Goal: Transaction & Acquisition: Purchase product/service

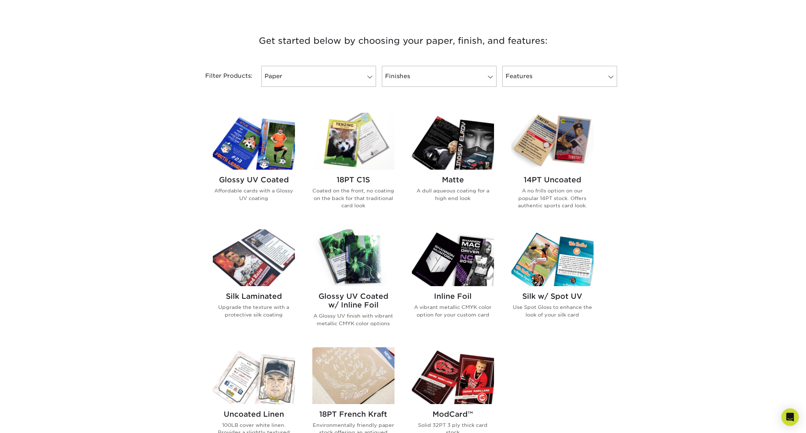
scroll to position [277, 0]
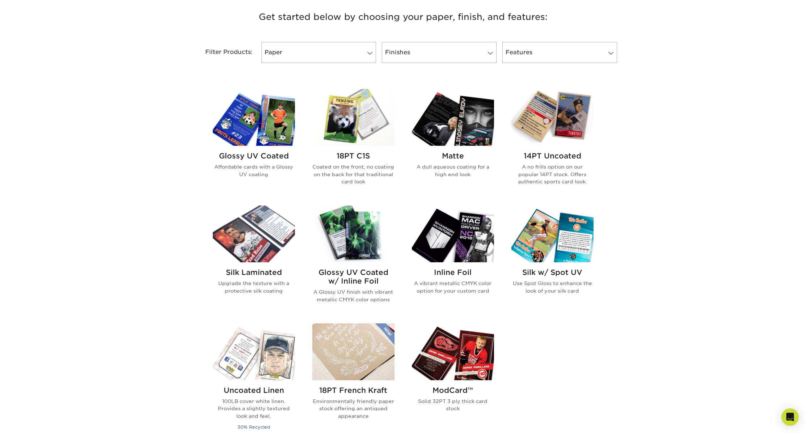
click at [558, 126] on img at bounding box center [552, 117] width 82 height 57
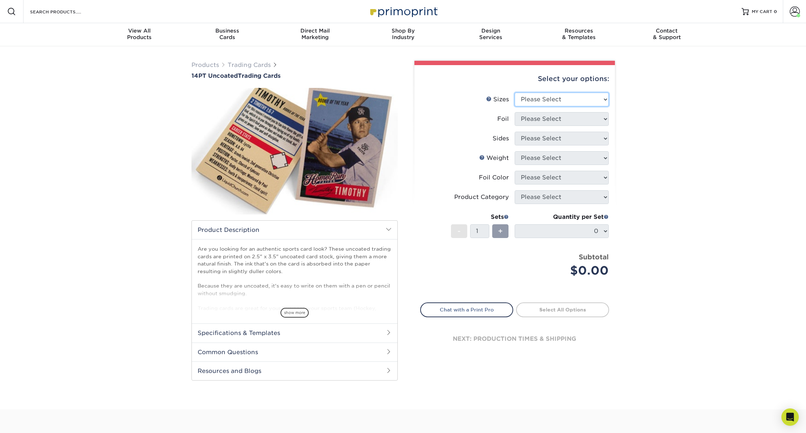
select select "2.50x3.50"
select select "0"
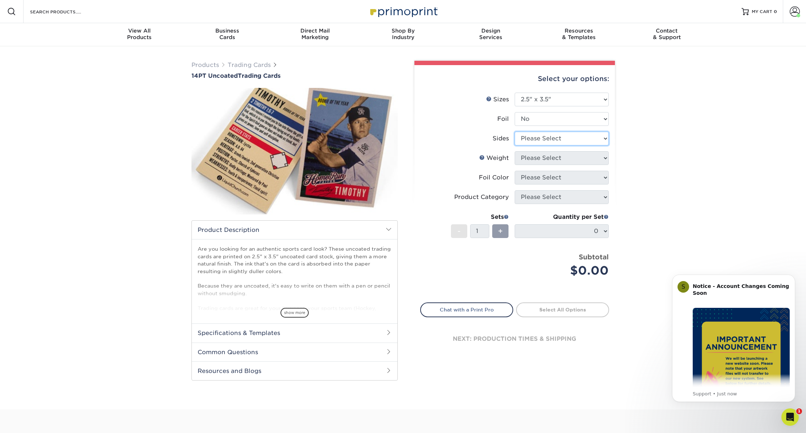
select select "13abbda7-1d64-4f25-8bb2-c179b224825d"
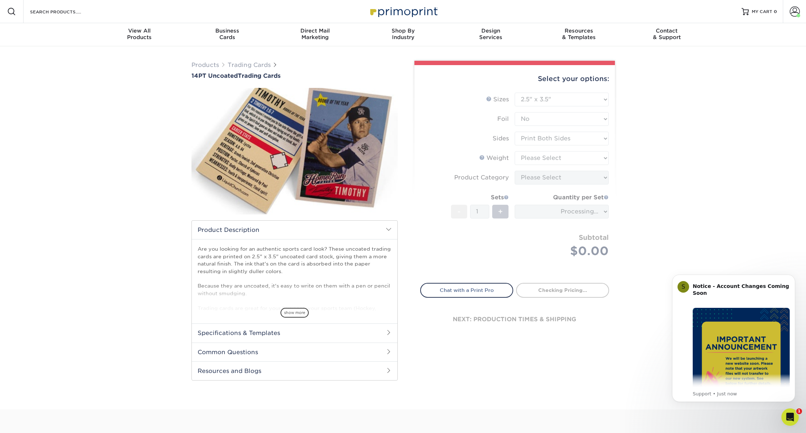
click at [537, 156] on form "Sizes Help Sizes Please Select 2.5" x 3.5" Foil Please Select Yes No -" at bounding box center [514, 184] width 189 height 182
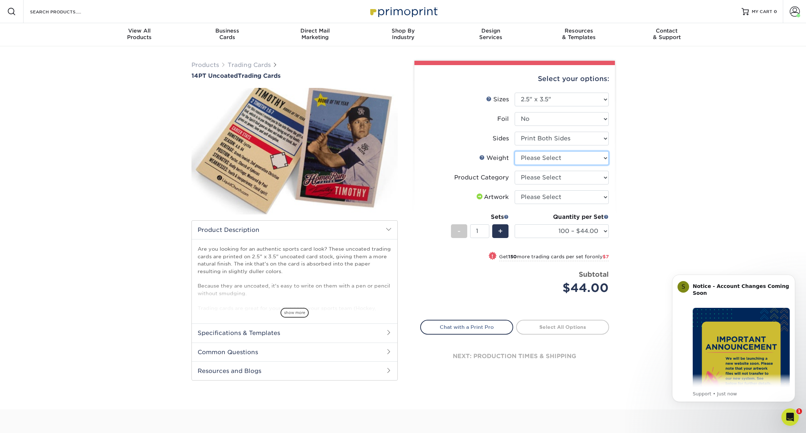
select select "14PT Uncoated"
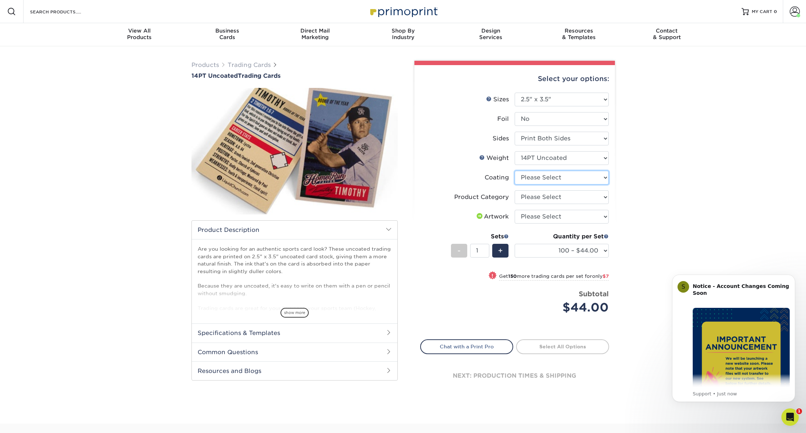
select select "3e7618de-abca-4bda-9f97-8b9129e913d8"
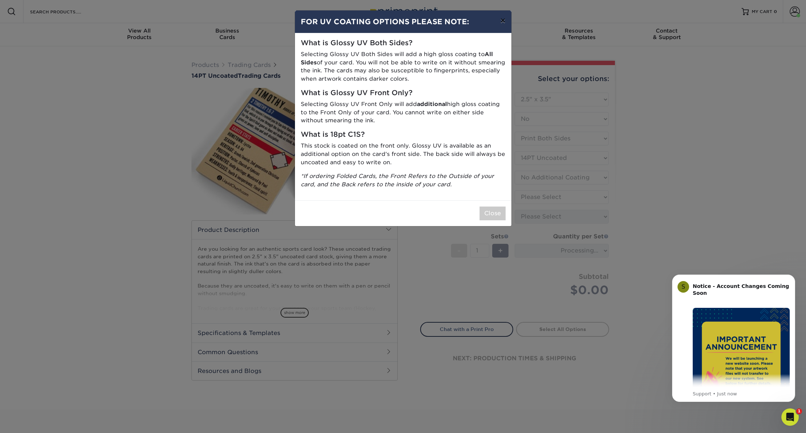
click at [504, 20] on button "×" at bounding box center [502, 20] width 17 height 20
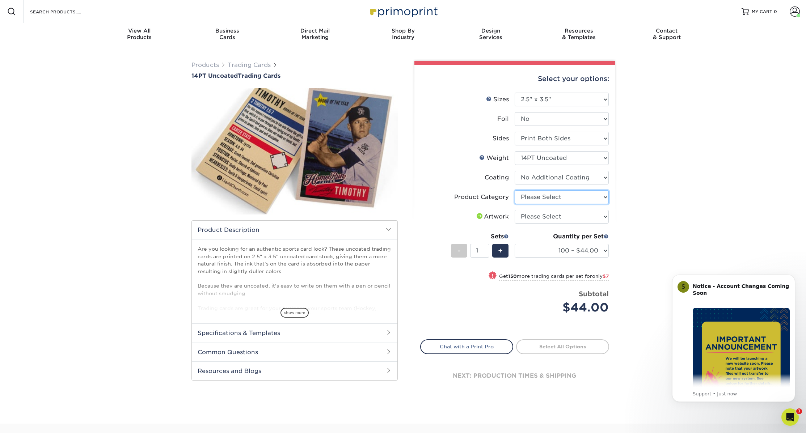
select select "c2f9bce9-36c2-409d-b101-c29d9d031e18"
select select "upload"
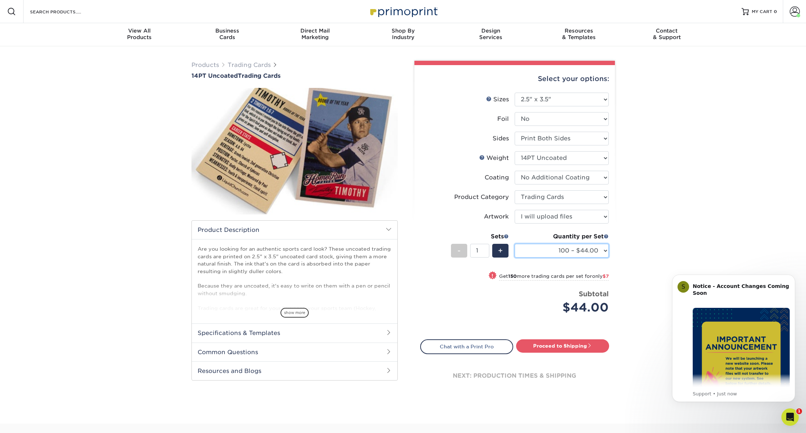
select select "1000 – $78.00"
click at [539, 345] on link "Proceed to Shipping" at bounding box center [562, 345] width 93 height 13
type input "Set 1"
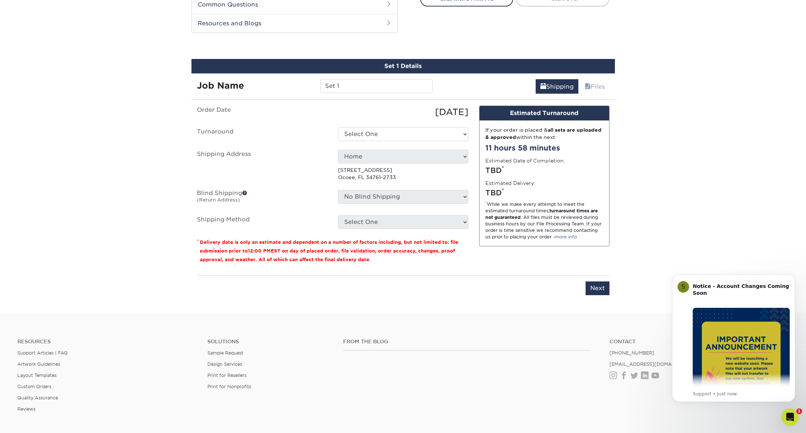
scroll to position [358, 0]
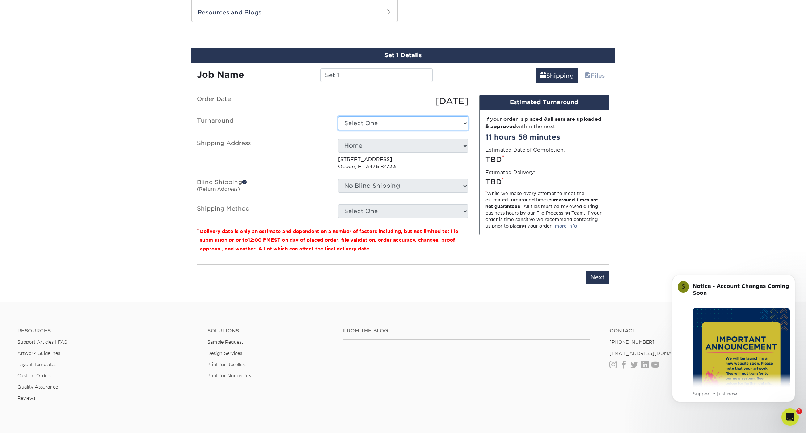
select select "4c4d1acf-6305-4092-ae0c-c685819050ae"
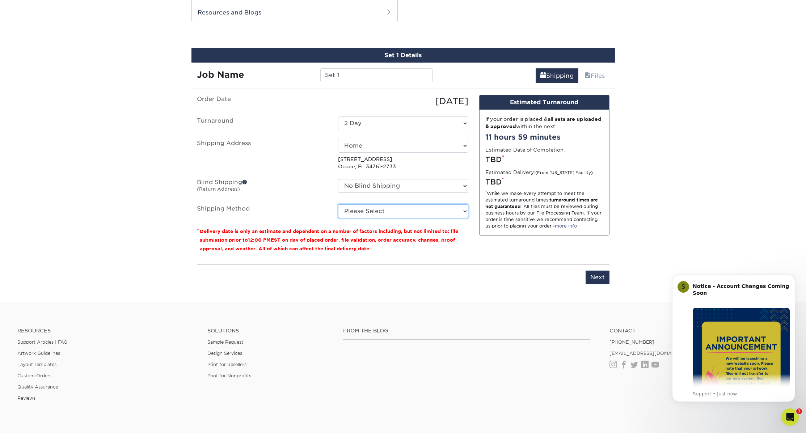
select select "02"
select select "a2c31aa7-4798-453b-8e2c-2e559063d076"
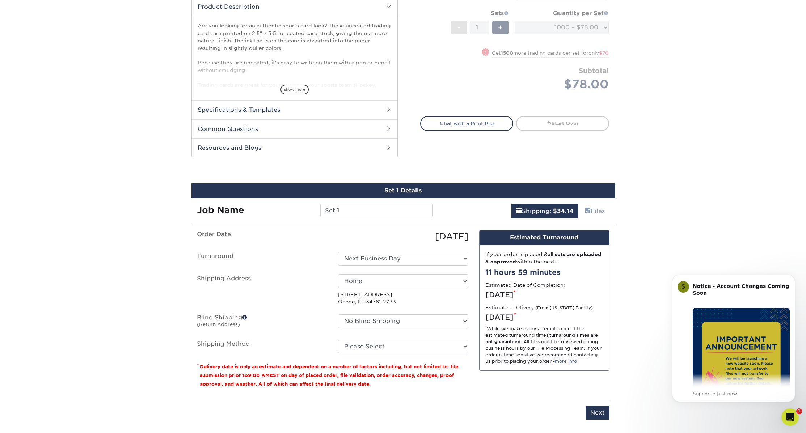
scroll to position [225, 0]
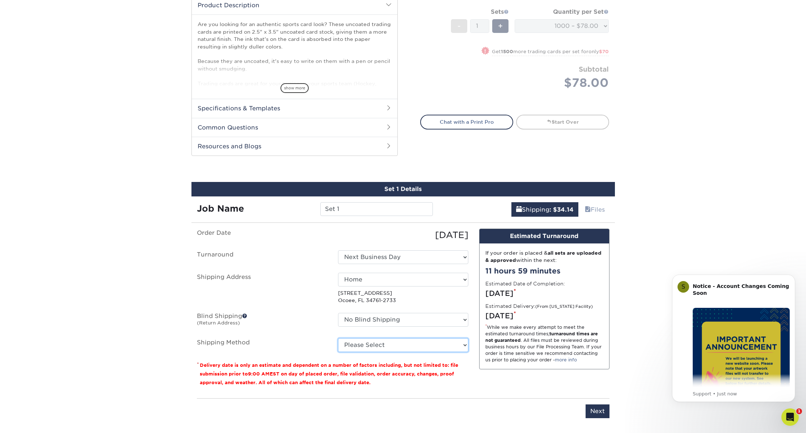
select select "12"
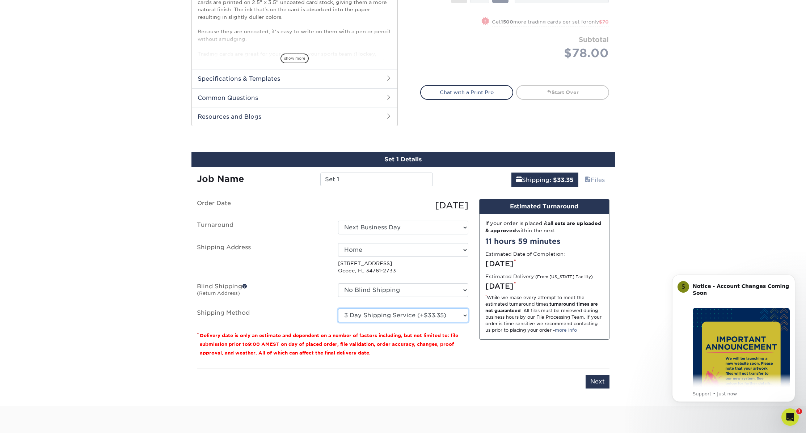
scroll to position [252, 0]
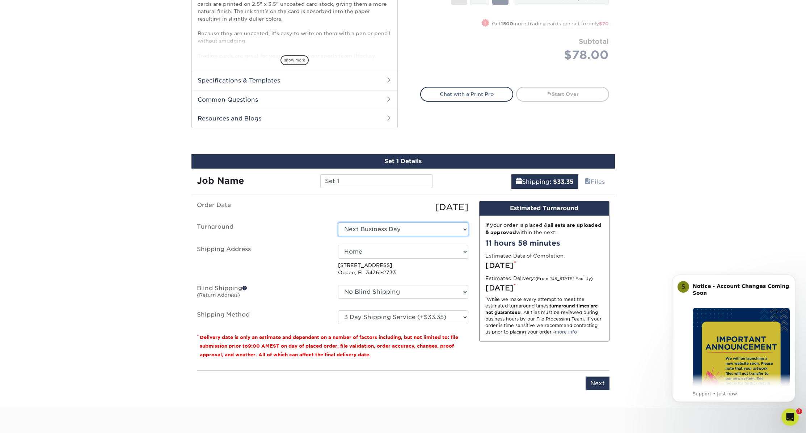
select select "4c4d1acf-6305-4092-ae0c-c685819050ae"
select select "13"
click at [600, 382] on input "Next" at bounding box center [597, 384] width 24 height 14
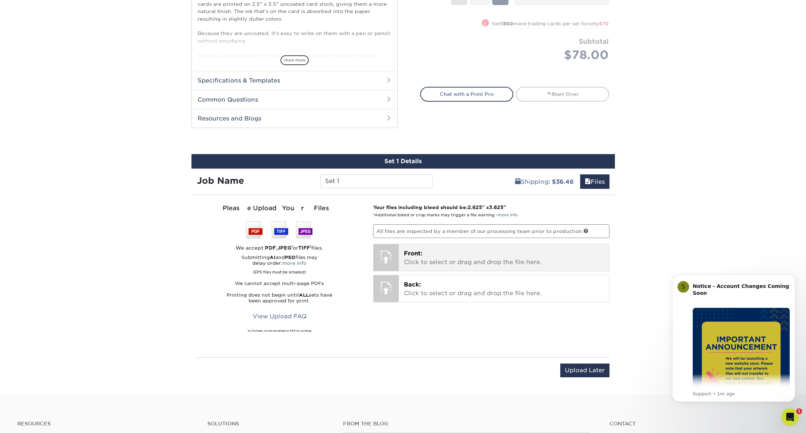
click at [450, 252] on p "Front: Click to select or drag and drop the file here." at bounding box center [504, 257] width 200 height 17
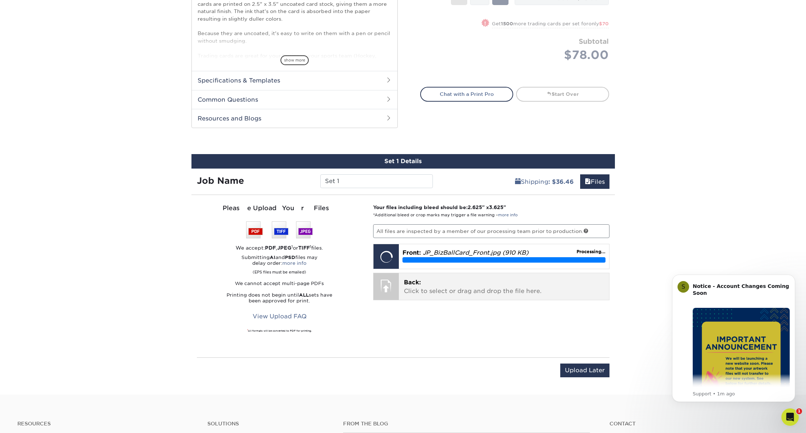
click at [447, 277] on div "Back: Click to select or drag and drop the file here. Choose file" at bounding box center [504, 286] width 210 height 27
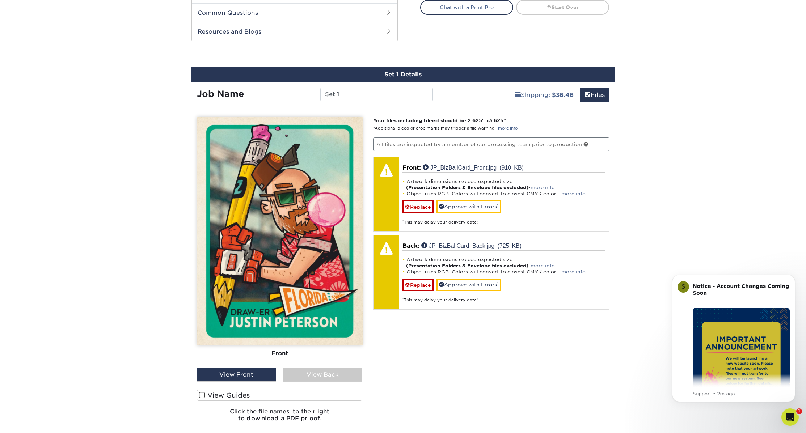
scroll to position [340, 0]
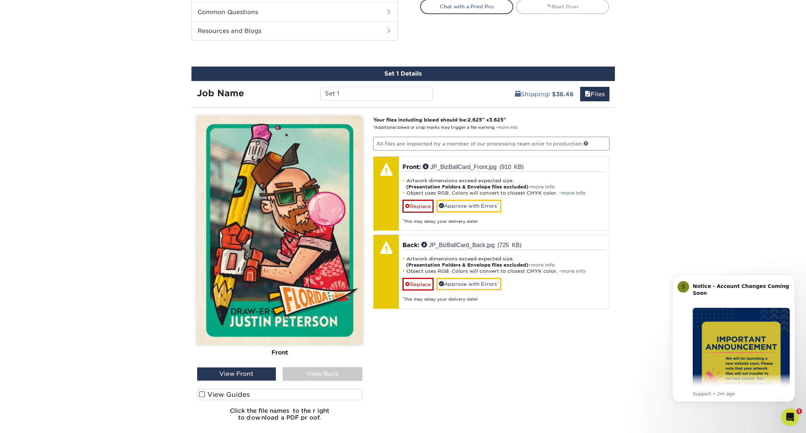
click at [203, 392] on span at bounding box center [202, 394] width 6 height 7
click at [0, 0] on input "View Guides" at bounding box center [0, 0] width 0 height 0
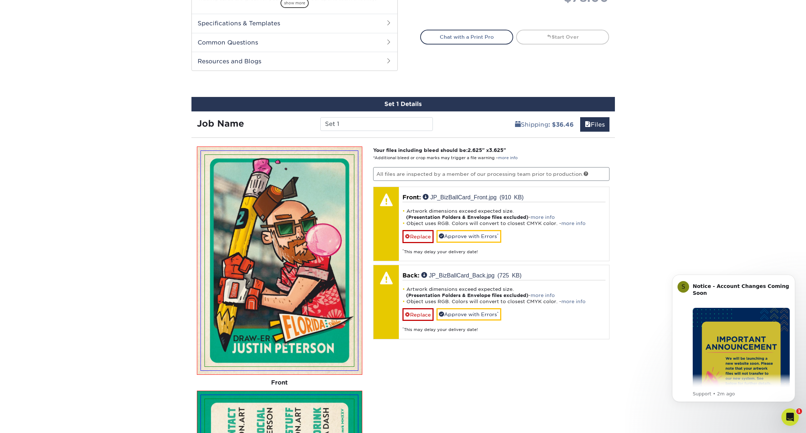
scroll to position [333, 0]
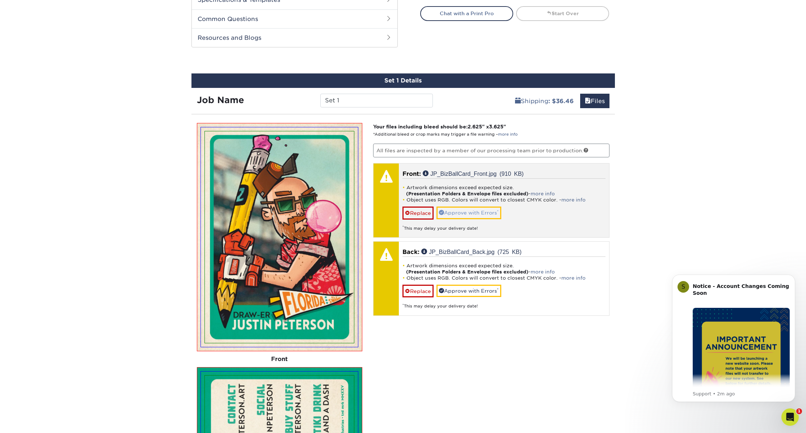
click at [457, 213] on link "Approve with Errors *" at bounding box center [468, 213] width 65 height 12
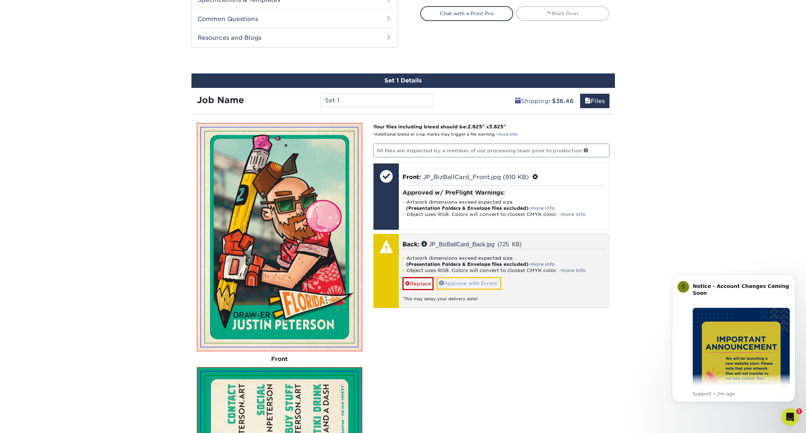
click at [481, 285] on link "Approve with Errors *" at bounding box center [468, 283] width 65 height 12
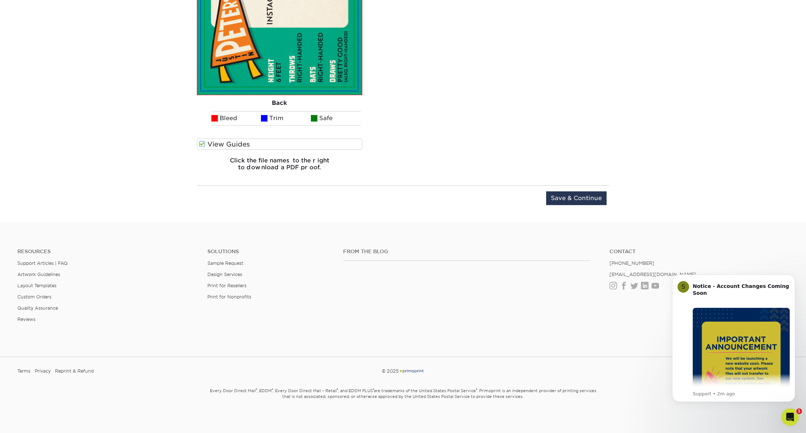
click at [580, 196] on input "Save & Continue" at bounding box center [576, 198] width 60 height 14
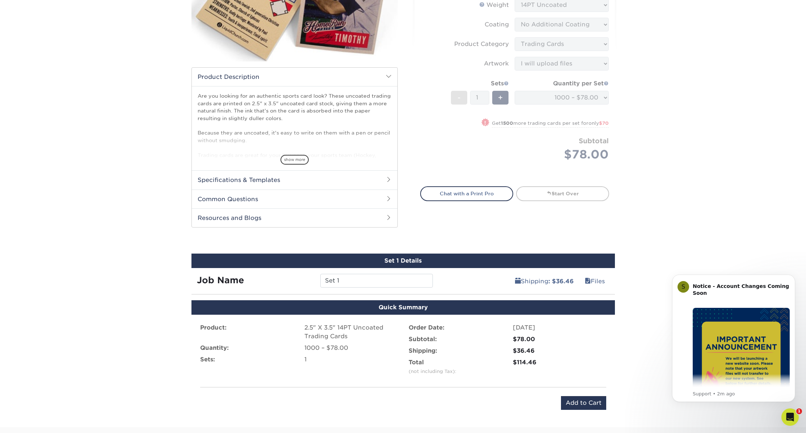
scroll to position [154, 0]
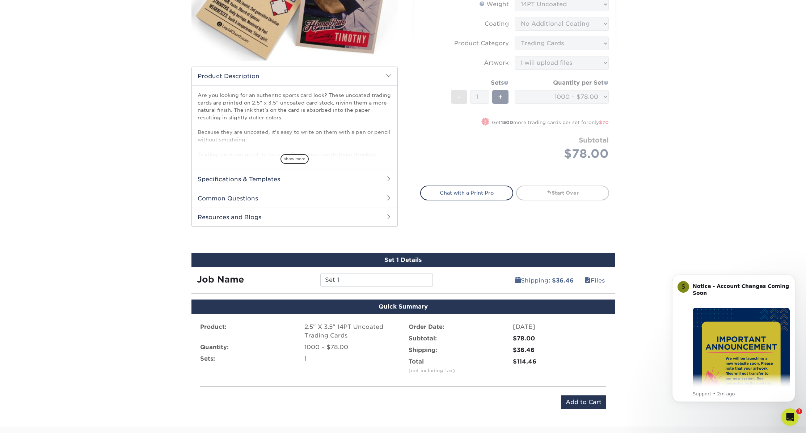
click at [623, 209] on div "Products Trading Cards 14PT Uncoated Trading Cards show more Templates" at bounding box center [403, 160] width 806 height 534
click at [576, 404] on input "Add to Cart" at bounding box center [583, 402] width 45 height 14
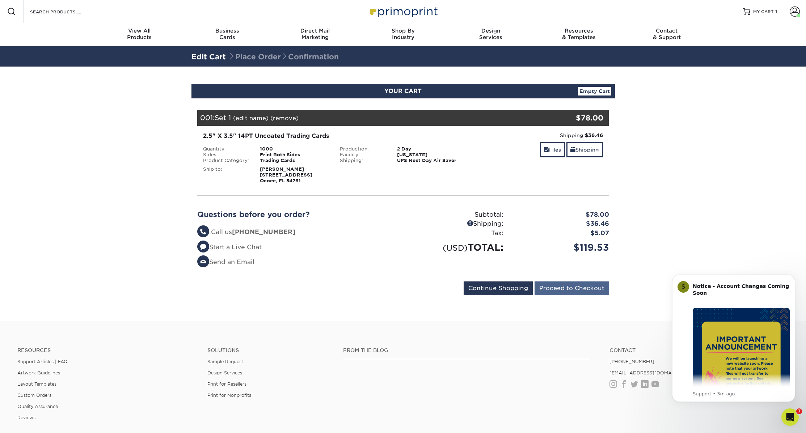
click at [596, 285] on input "Proceed to Checkout" at bounding box center [571, 288] width 75 height 14
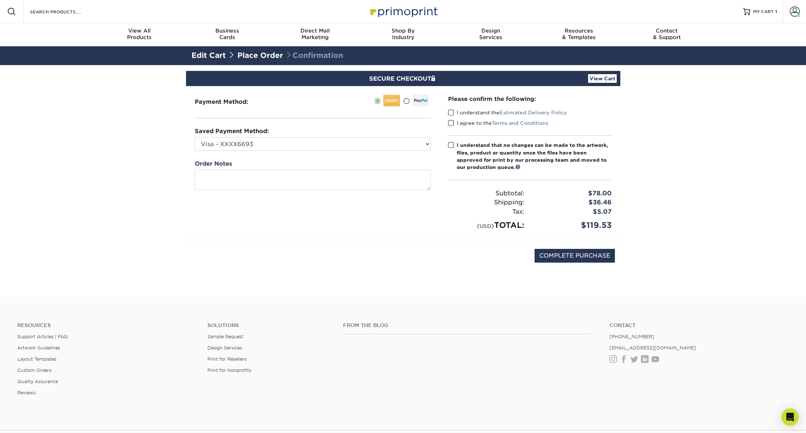
click at [450, 112] on span at bounding box center [451, 112] width 6 height 7
click at [0, 0] on input "I understand the Estimated Delivery Policy" at bounding box center [0, 0] width 0 height 0
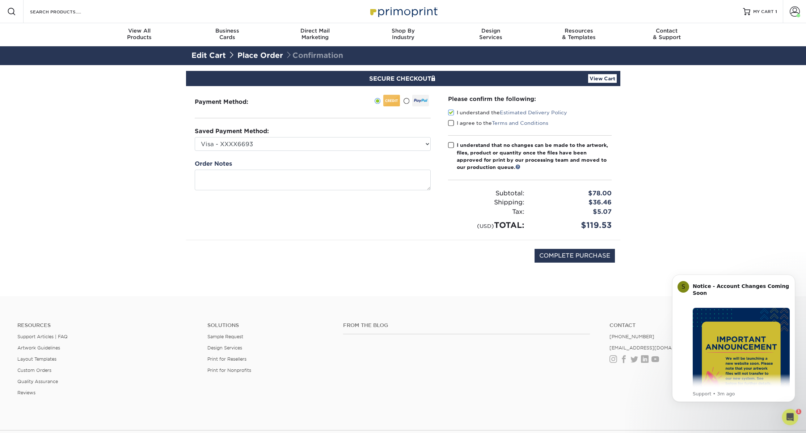
click at [450, 121] on span at bounding box center [451, 123] width 6 height 7
click at [0, 0] on input "I agree to the Terms and Conditions" at bounding box center [0, 0] width 0 height 0
click at [453, 148] on span at bounding box center [451, 145] width 6 height 7
click at [0, 0] on input "I understand that no changes can be made to the artwork, files, product or quan…" at bounding box center [0, 0] width 0 height 0
click at [566, 252] on input "COMPLETE PURCHASE" at bounding box center [574, 256] width 80 height 14
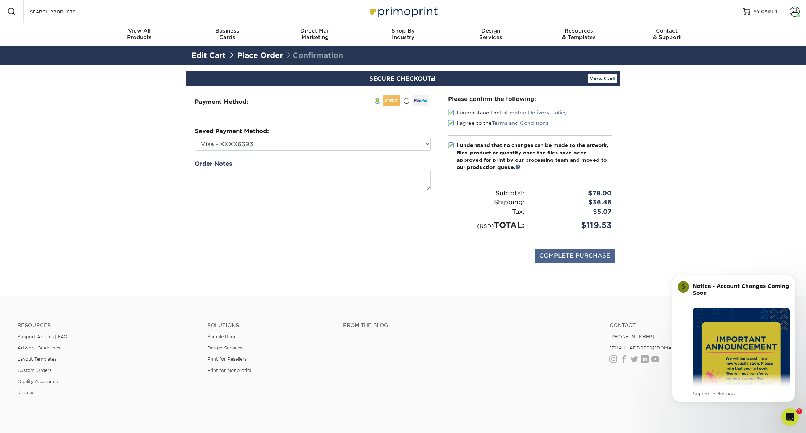
type input "PROCESSING, PLEASE WAIT..."
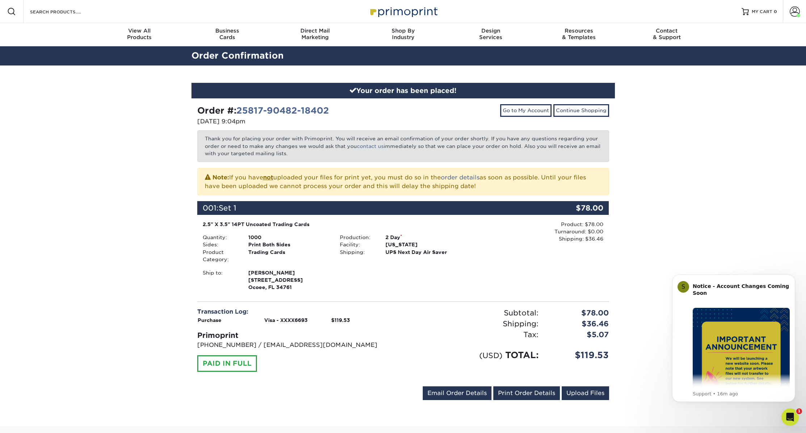
scroll to position [6, 0]
